Goal: Transaction & Acquisition: Purchase product/service

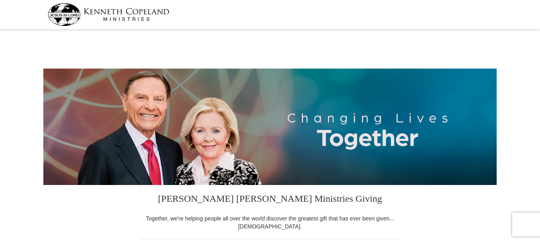
select select "[GEOGRAPHIC_DATA]"
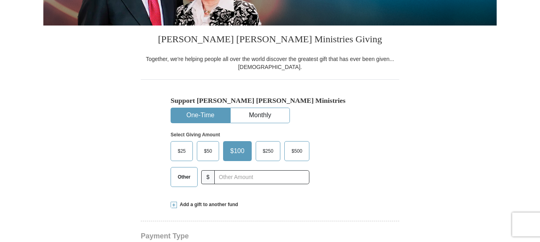
click at [185, 179] on span "Other" at bounding box center [184, 177] width 21 height 12
click at [0, 0] on input "Other" at bounding box center [0, 0] width 0 height 0
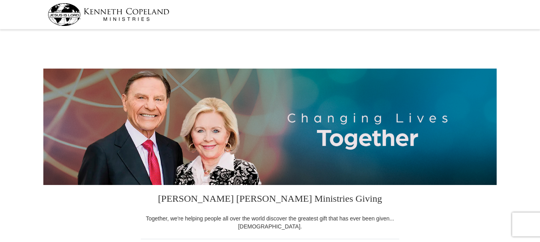
type input "30.00"
click at [64, 10] on img at bounding box center [109, 14] width 122 height 23
select select "[GEOGRAPHIC_DATA]"
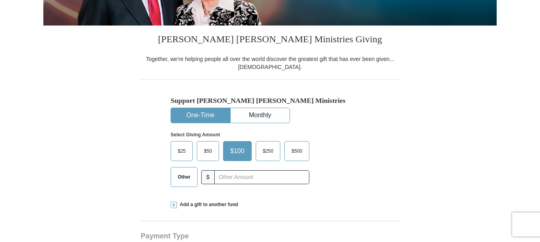
click at [187, 183] on label "Other" at bounding box center [184, 176] width 26 height 19
click at [0, 0] on input "Other" at bounding box center [0, 0] width 0 height 0
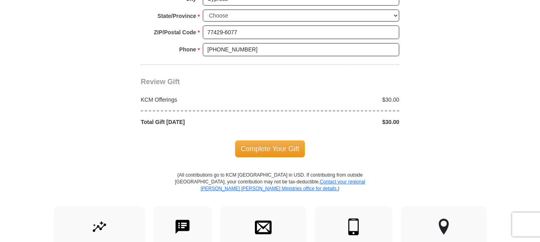
scroll to position [676, 0]
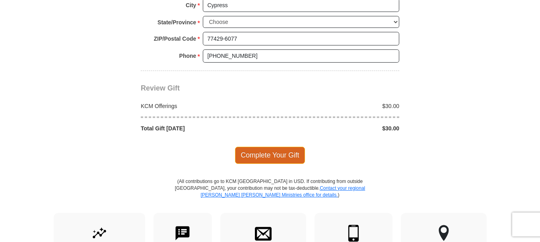
type input "30.00"
click at [273, 153] on span "Complete Your Gift" at bounding box center [270, 154] width 70 height 17
